Goal: Task Accomplishment & Management: Manage account settings

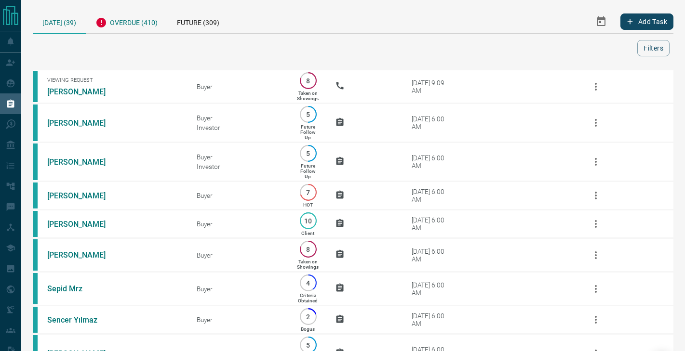
click at [137, 27] on div "Overdue (410)" at bounding box center [126, 22] width 81 height 24
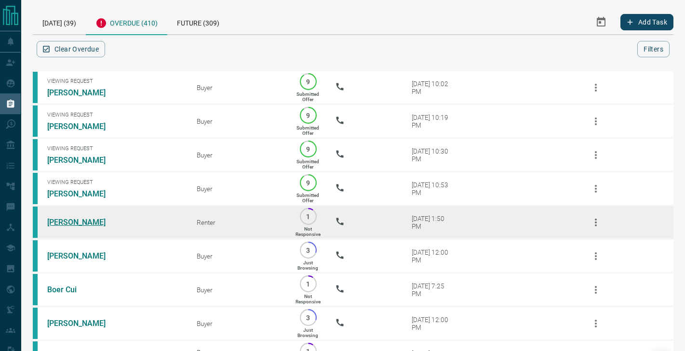
click at [76, 225] on link "[PERSON_NAME]" at bounding box center [83, 222] width 72 height 9
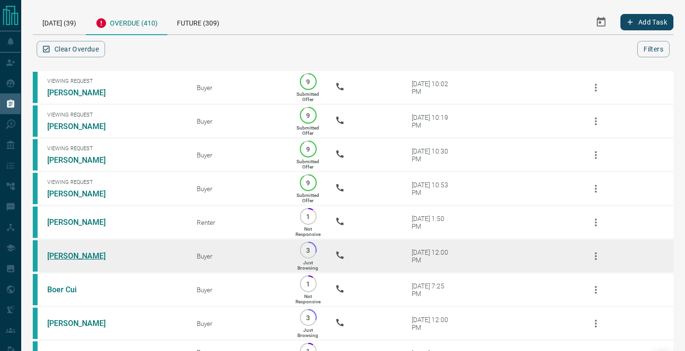
click at [79, 255] on link "[PERSON_NAME]" at bounding box center [83, 256] width 72 height 9
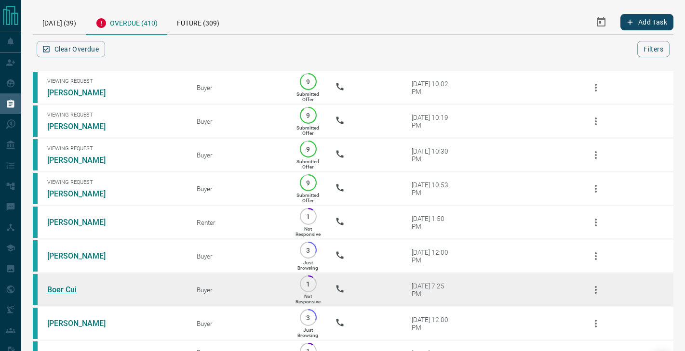
click at [70, 287] on link "Boer Cui" at bounding box center [83, 289] width 72 height 9
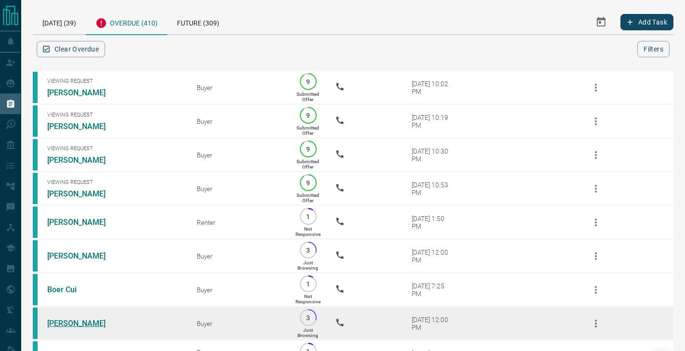
click at [70, 323] on link "[PERSON_NAME]" at bounding box center [83, 323] width 72 height 9
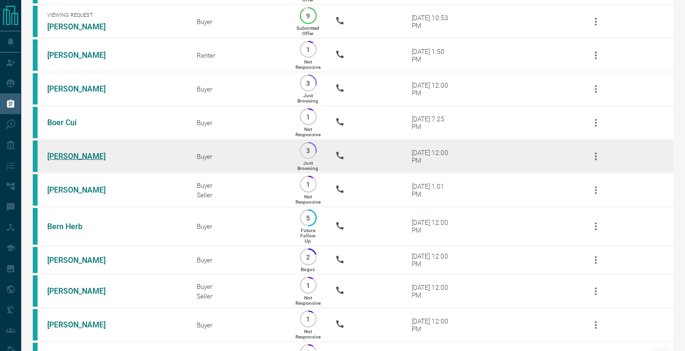
scroll to position [175, 0]
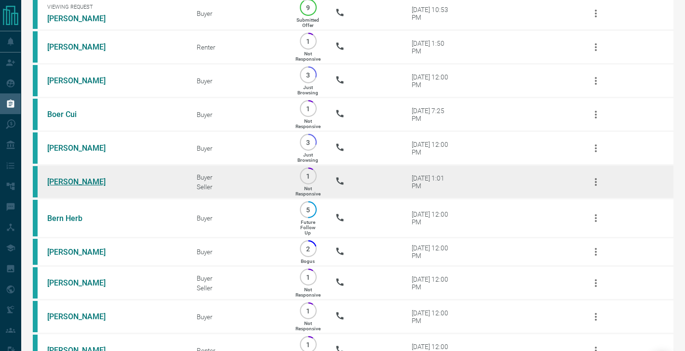
click at [88, 181] on link "[PERSON_NAME]" at bounding box center [83, 181] width 72 height 9
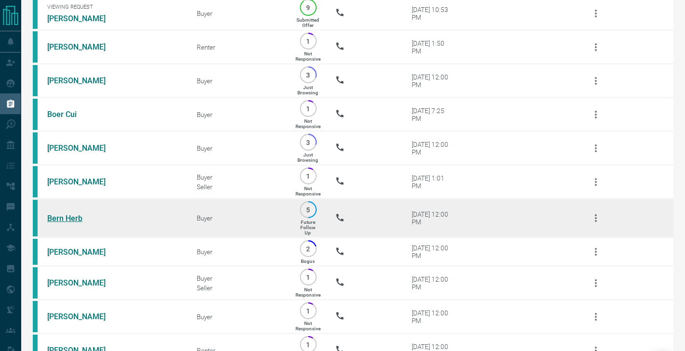
click at [74, 216] on link "Bern Herb" at bounding box center [83, 218] width 72 height 9
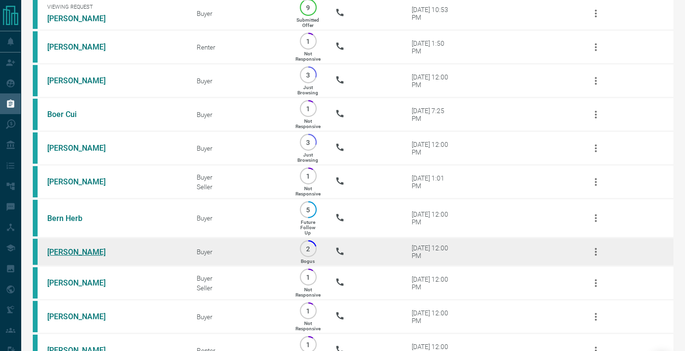
click at [77, 250] on link "[PERSON_NAME]" at bounding box center [83, 252] width 72 height 9
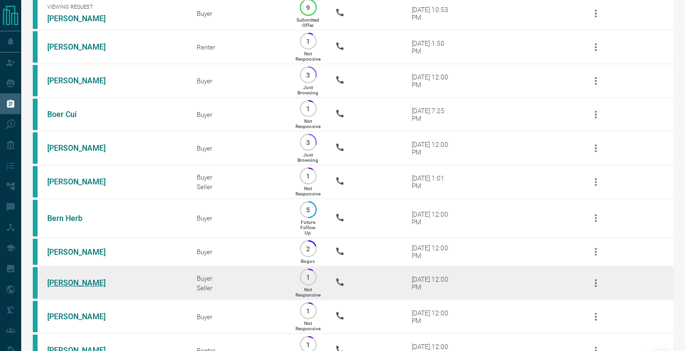
click at [76, 284] on link "[PERSON_NAME]" at bounding box center [83, 283] width 72 height 9
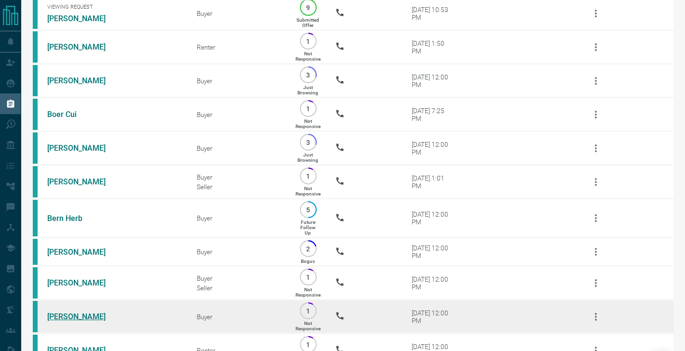
click at [74, 316] on link "[PERSON_NAME]" at bounding box center [83, 316] width 72 height 9
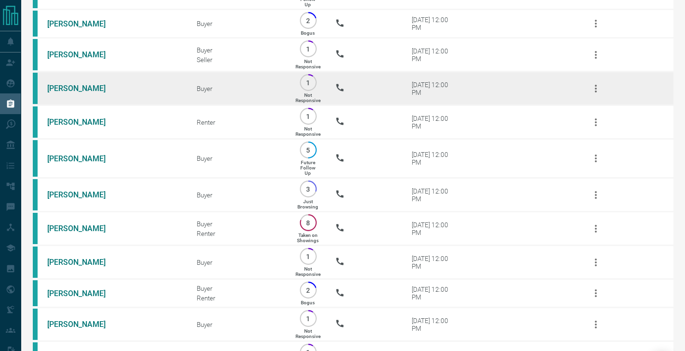
scroll to position [403, 0]
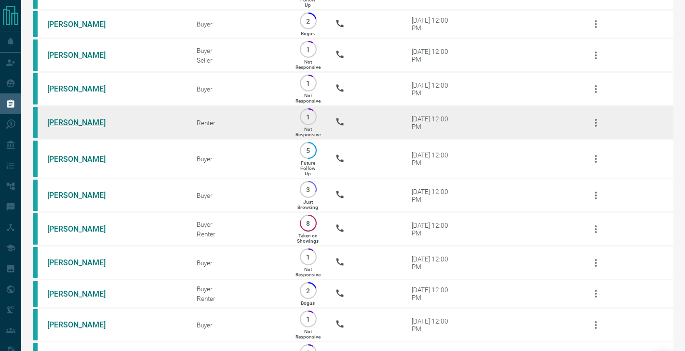
click at [72, 123] on link "[PERSON_NAME]" at bounding box center [83, 122] width 72 height 9
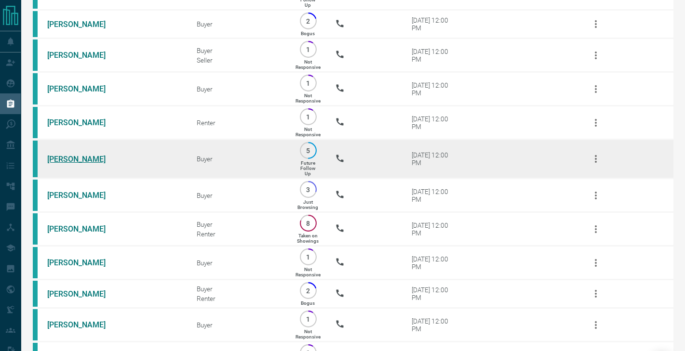
click at [71, 161] on link "[PERSON_NAME]" at bounding box center [83, 159] width 72 height 9
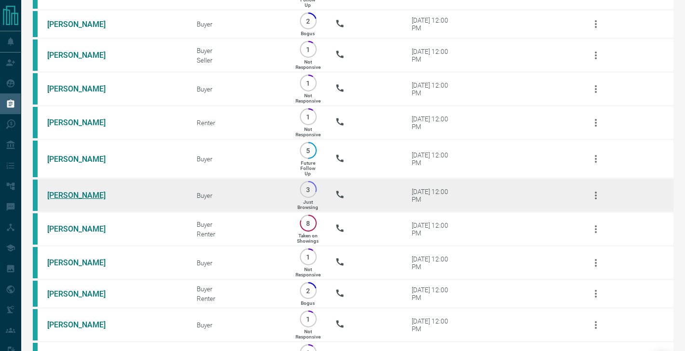
click at [71, 193] on link "[PERSON_NAME]" at bounding box center [83, 195] width 72 height 9
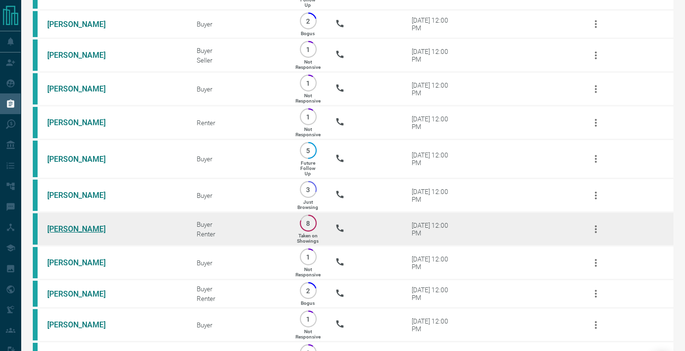
click at [66, 225] on link "[PERSON_NAME]" at bounding box center [83, 229] width 72 height 9
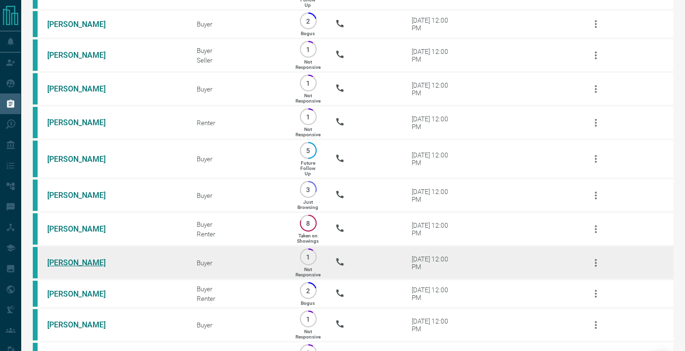
click at [71, 262] on link "[PERSON_NAME]" at bounding box center [83, 262] width 72 height 9
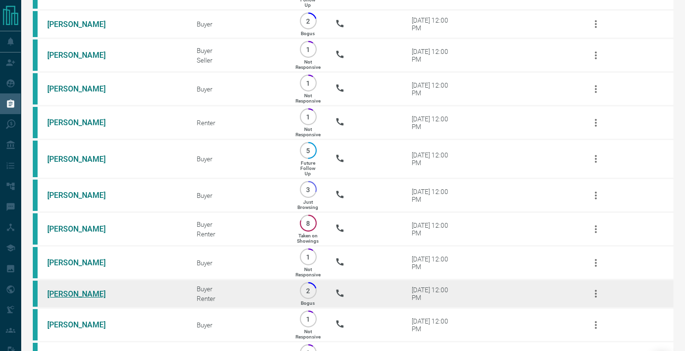
click at [71, 290] on link "[PERSON_NAME]" at bounding box center [83, 294] width 72 height 9
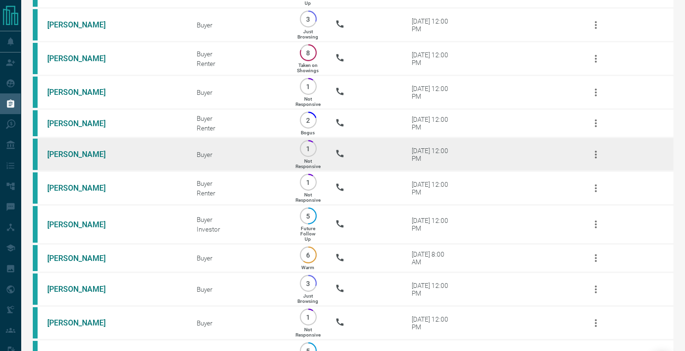
scroll to position [573, 0]
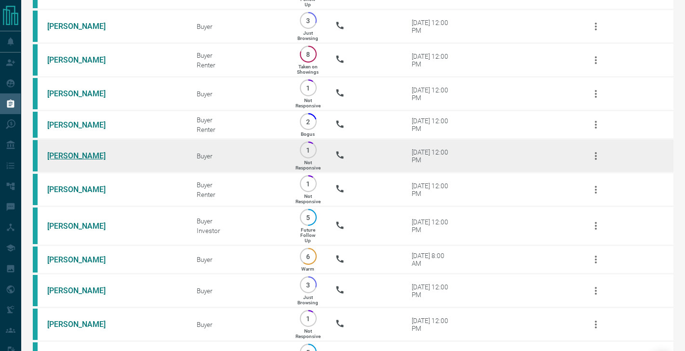
click at [79, 156] on link "[PERSON_NAME]" at bounding box center [83, 155] width 72 height 9
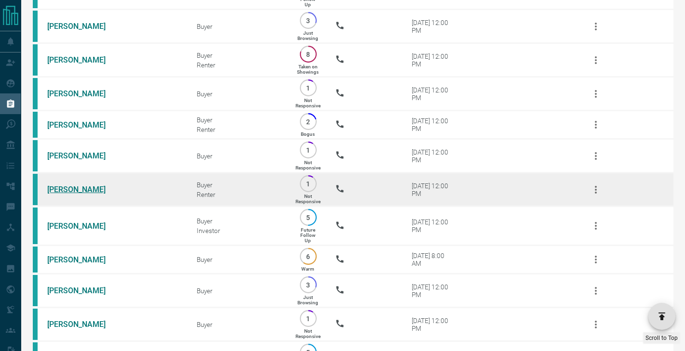
click at [79, 190] on link "[PERSON_NAME]" at bounding box center [83, 189] width 72 height 9
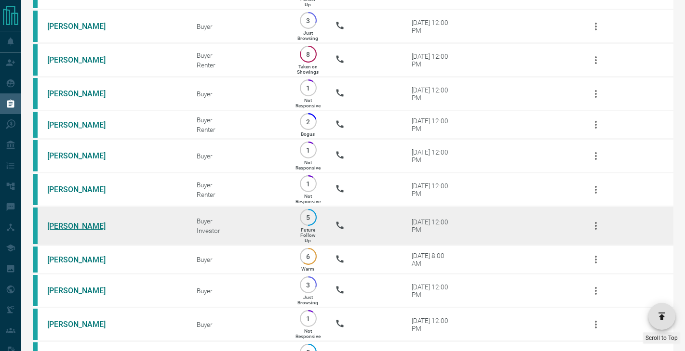
click at [67, 225] on link "[PERSON_NAME]" at bounding box center [83, 226] width 72 height 9
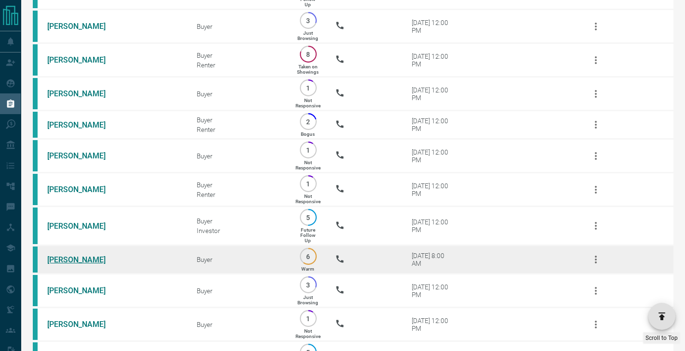
click at [67, 257] on link "[PERSON_NAME]" at bounding box center [83, 259] width 72 height 9
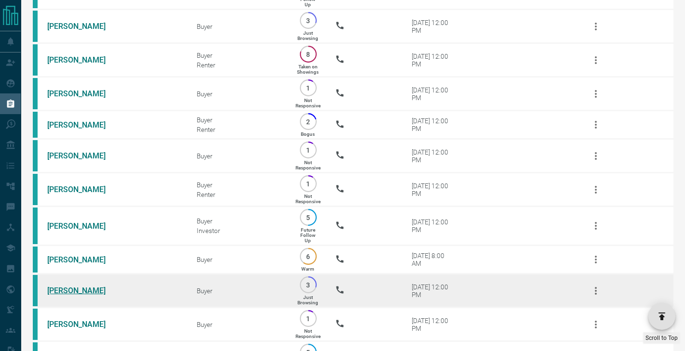
click at [67, 289] on link "[PERSON_NAME]" at bounding box center [83, 290] width 72 height 9
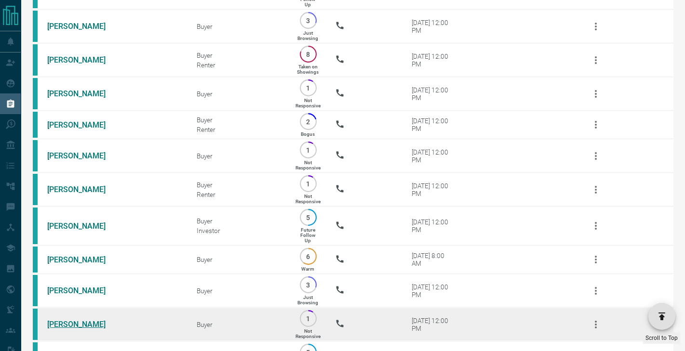
click at [67, 321] on link "[PERSON_NAME]" at bounding box center [83, 324] width 72 height 9
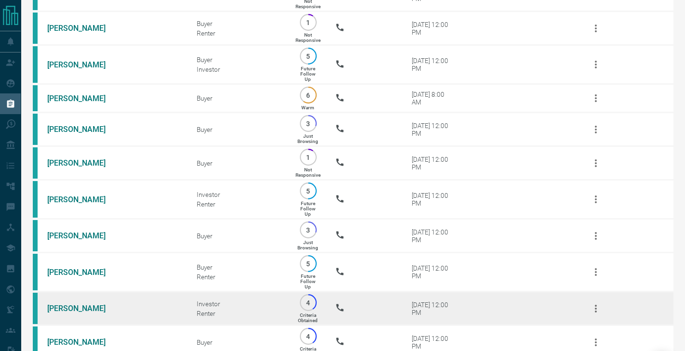
scroll to position [815, 0]
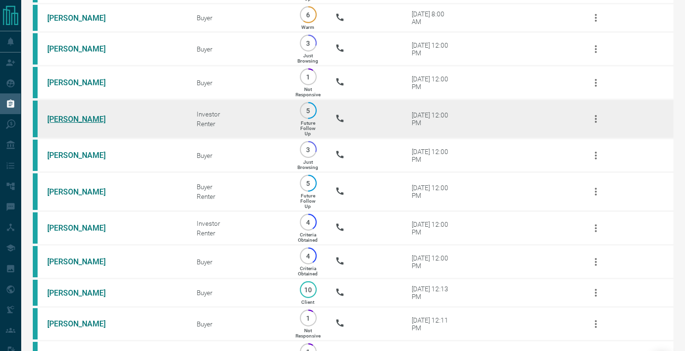
click at [70, 119] on link "[PERSON_NAME]" at bounding box center [83, 119] width 72 height 9
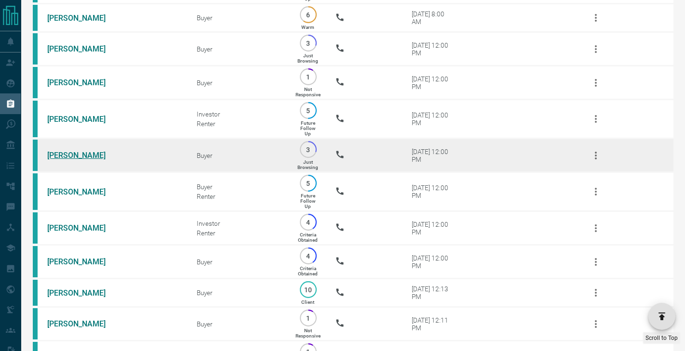
click at [70, 158] on link "[PERSON_NAME]" at bounding box center [83, 155] width 72 height 9
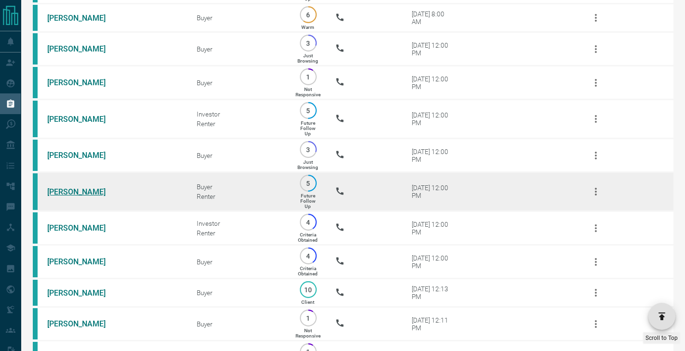
click at [72, 187] on link "[PERSON_NAME]" at bounding box center [83, 191] width 72 height 9
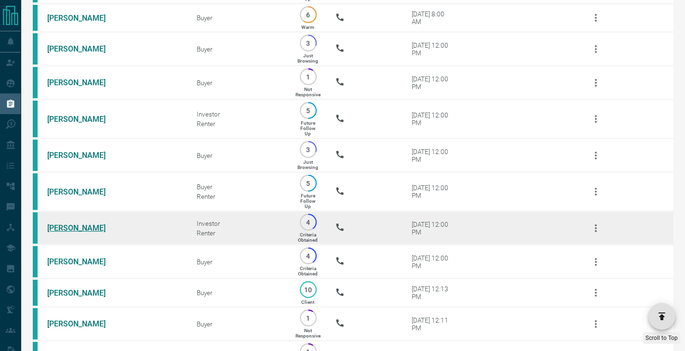
click at [67, 229] on link "[PERSON_NAME]" at bounding box center [83, 228] width 72 height 9
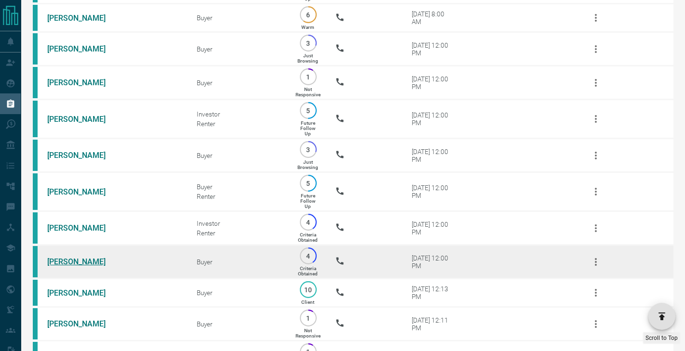
click at [67, 261] on link "[PERSON_NAME]" at bounding box center [83, 261] width 72 height 9
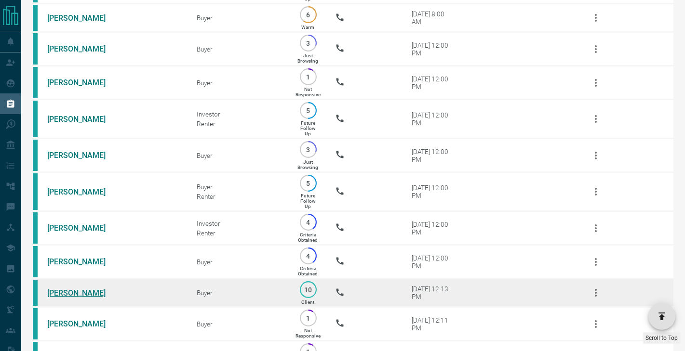
click at [67, 290] on link "[PERSON_NAME]" at bounding box center [83, 293] width 72 height 9
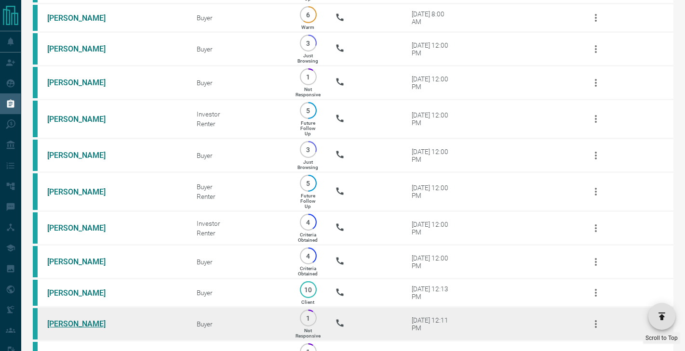
click at [68, 320] on link "[PERSON_NAME]" at bounding box center [83, 324] width 72 height 9
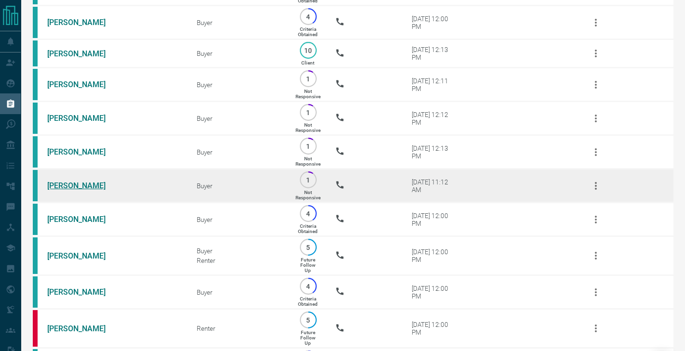
scroll to position [1055, 0]
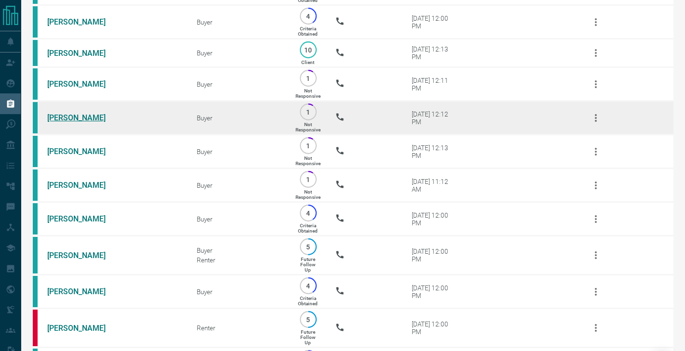
click at [70, 118] on link "[PERSON_NAME]" at bounding box center [83, 117] width 72 height 9
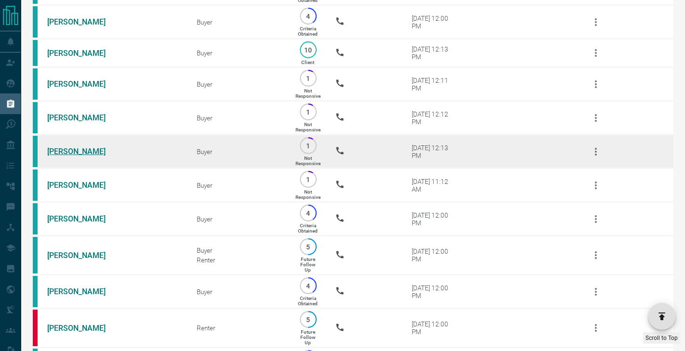
click at [67, 151] on link "[PERSON_NAME]" at bounding box center [83, 151] width 72 height 9
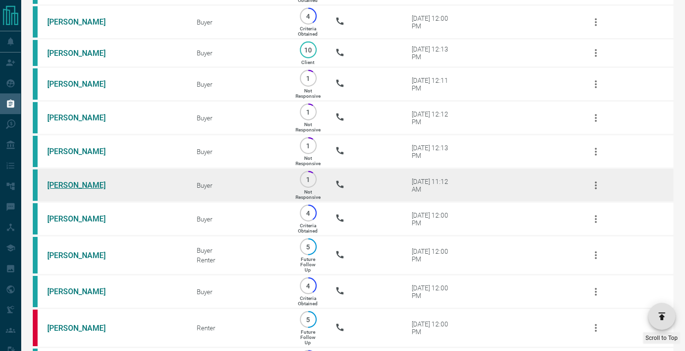
click at [67, 181] on link "[PERSON_NAME]" at bounding box center [83, 185] width 72 height 9
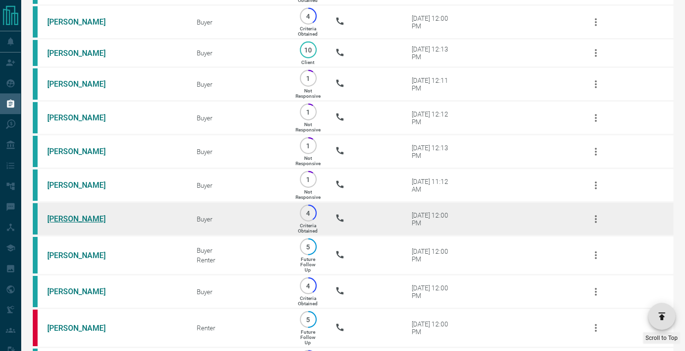
click at [67, 218] on link "[PERSON_NAME]" at bounding box center [83, 218] width 72 height 9
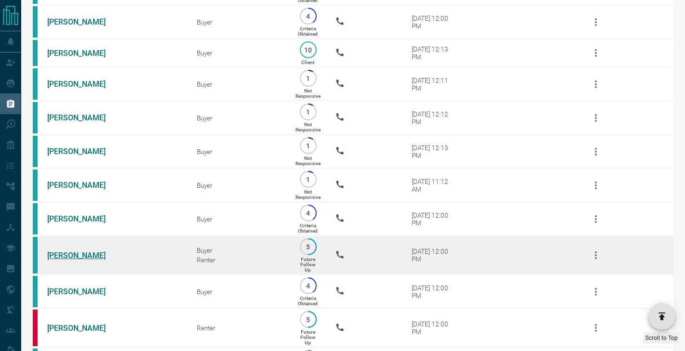
click at [69, 255] on link "[PERSON_NAME]" at bounding box center [83, 255] width 72 height 9
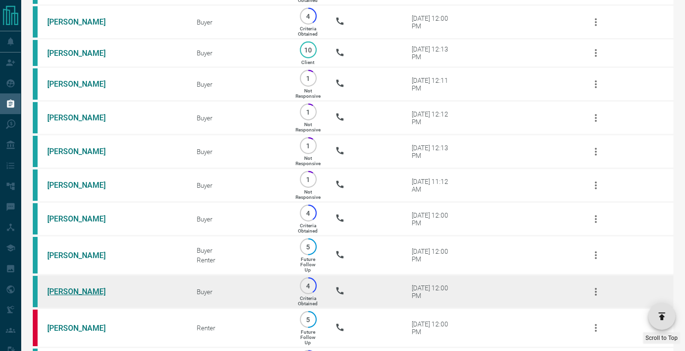
click at [69, 293] on link "[PERSON_NAME]" at bounding box center [83, 291] width 72 height 9
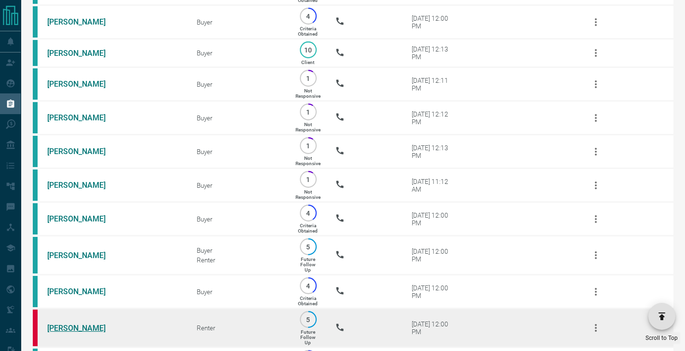
click at [71, 326] on link "[PERSON_NAME]" at bounding box center [83, 328] width 72 height 9
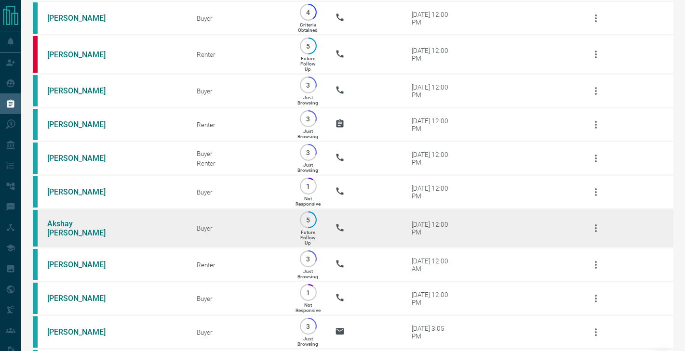
scroll to position [1327, 0]
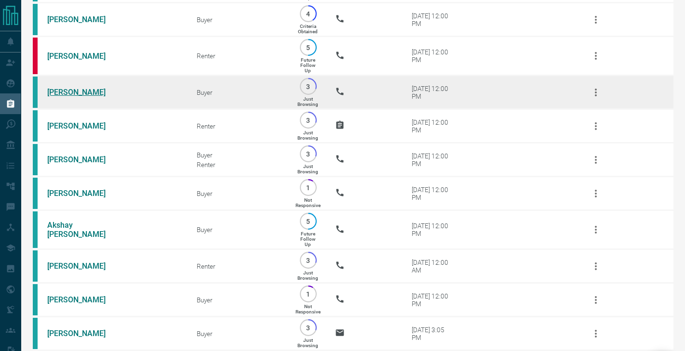
click at [67, 94] on link "[PERSON_NAME]" at bounding box center [83, 92] width 72 height 9
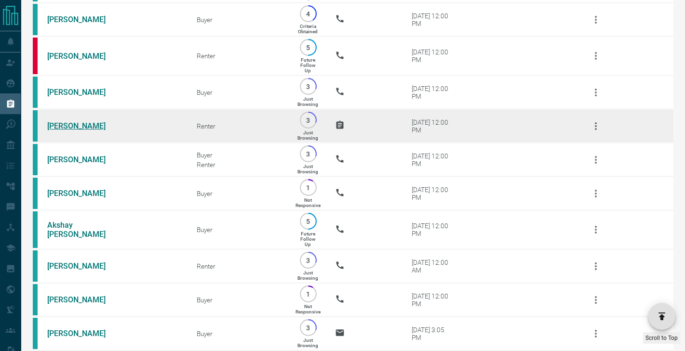
click at [67, 127] on link "[PERSON_NAME]" at bounding box center [83, 125] width 72 height 9
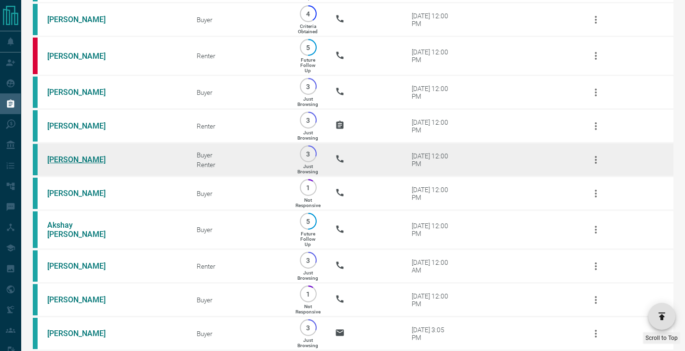
click at [65, 159] on link "[PERSON_NAME]" at bounding box center [83, 159] width 72 height 9
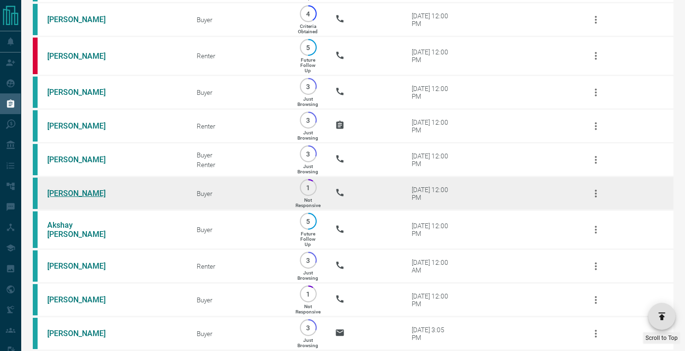
click at [66, 189] on link "[PERSON_NAME]" at bounding box center [83, 193] width 72 height 9
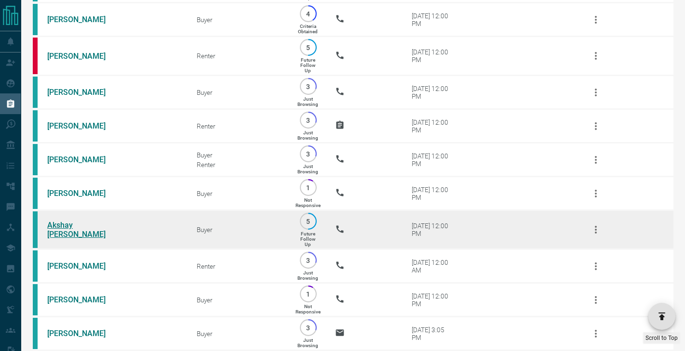
click at [66, 225] on link "Akshay [PERSON_NAME]" at bounding box center [83, 230] width 72 height 18
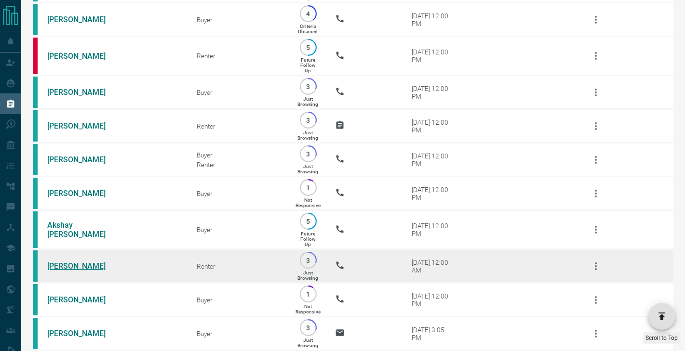
click at [72, 266] on link "[PERSON_NAME]" at bounding box center [83, 266] width 72 height 9
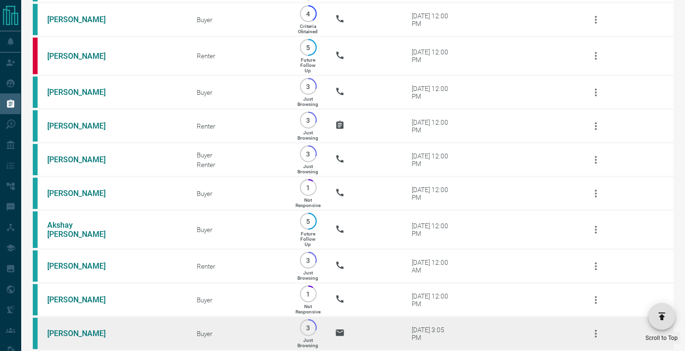
drag, startPoint x: 73, startPoint y: 296, endPoint x: 73, endPoint y: 317, distance: 20.7
click at [73, 296] on link "[PERSON_NAME]" at bounding box center [83, 299] width 72 height 9
click at [73, 329] on link "[PERSON_NAME]" at bounding box center [83, 333] width 72 height 9
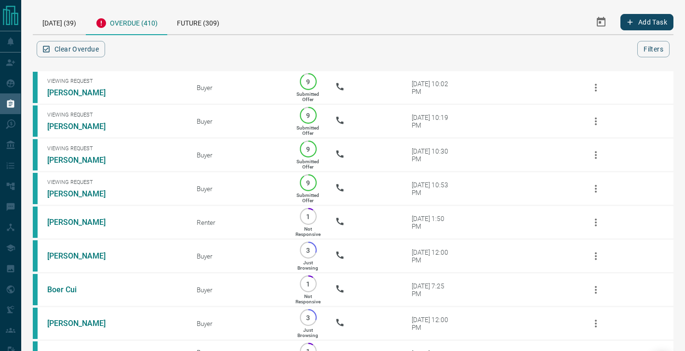
scroll to position [0, 0]
